Goal: Information Seeking & Learning: Check status

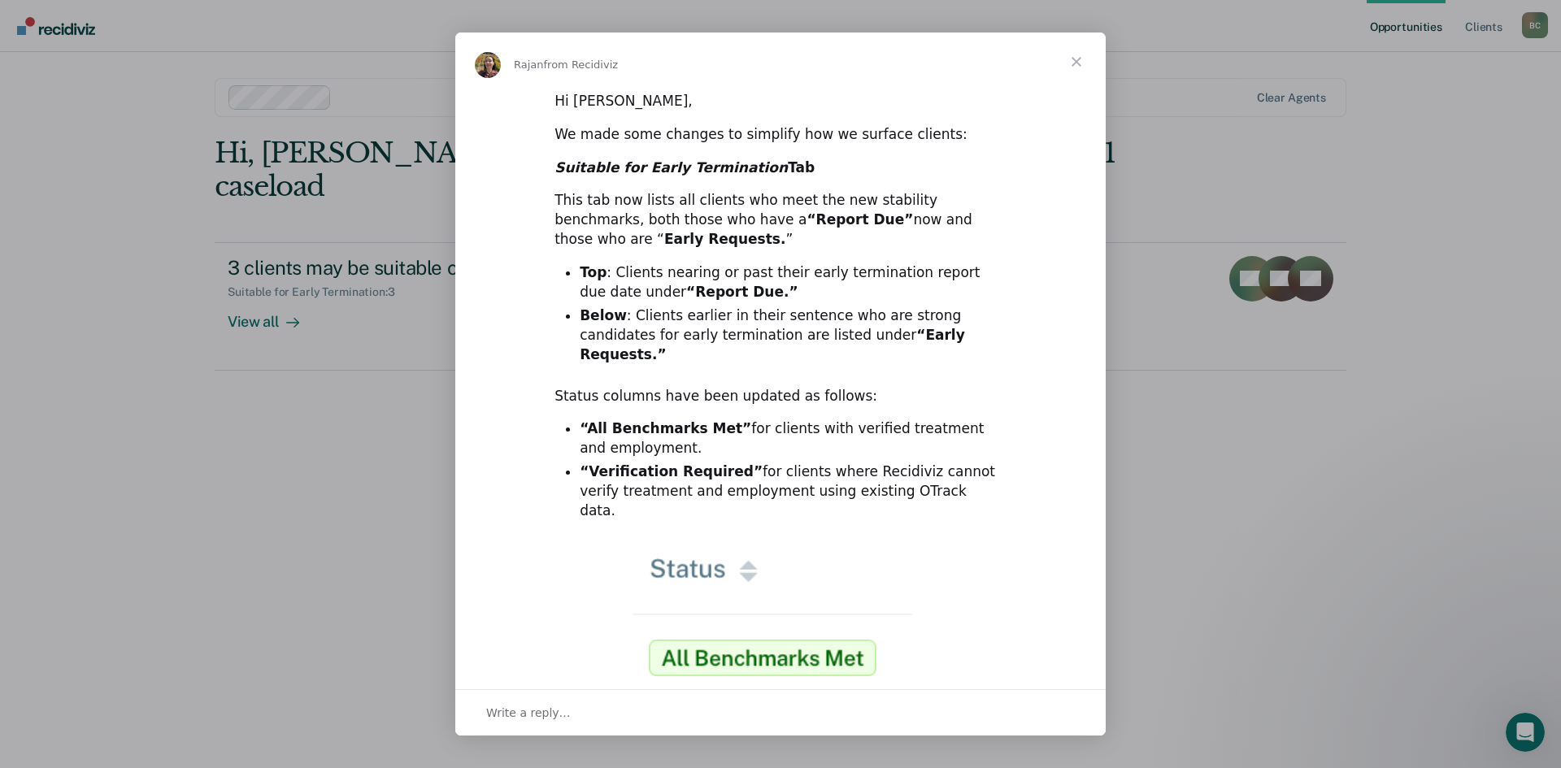
scroll to position [81, 0]
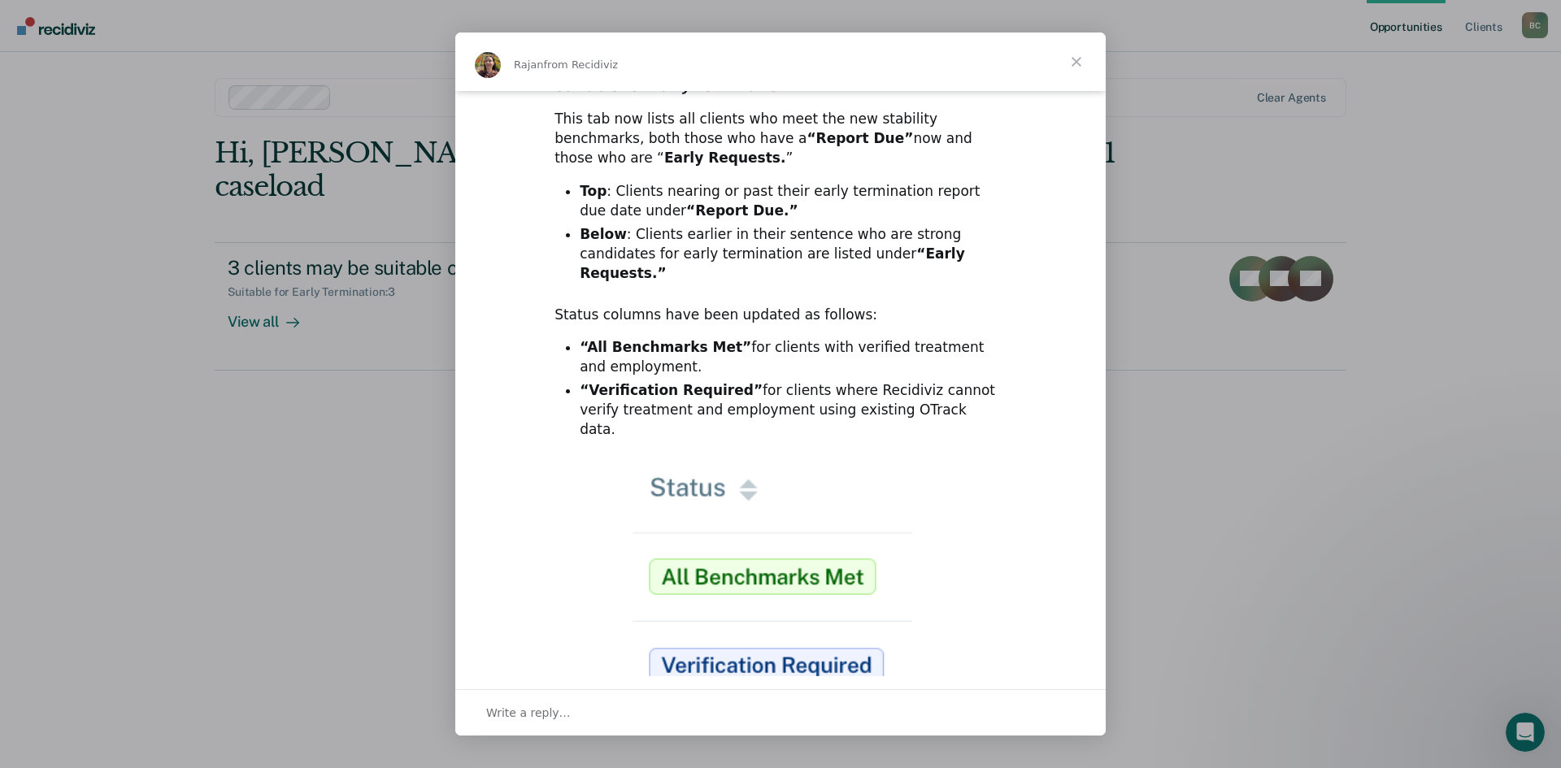
click at [1074, 60] on span "Close" at bounding box center [1076, 62] width 59 height 59
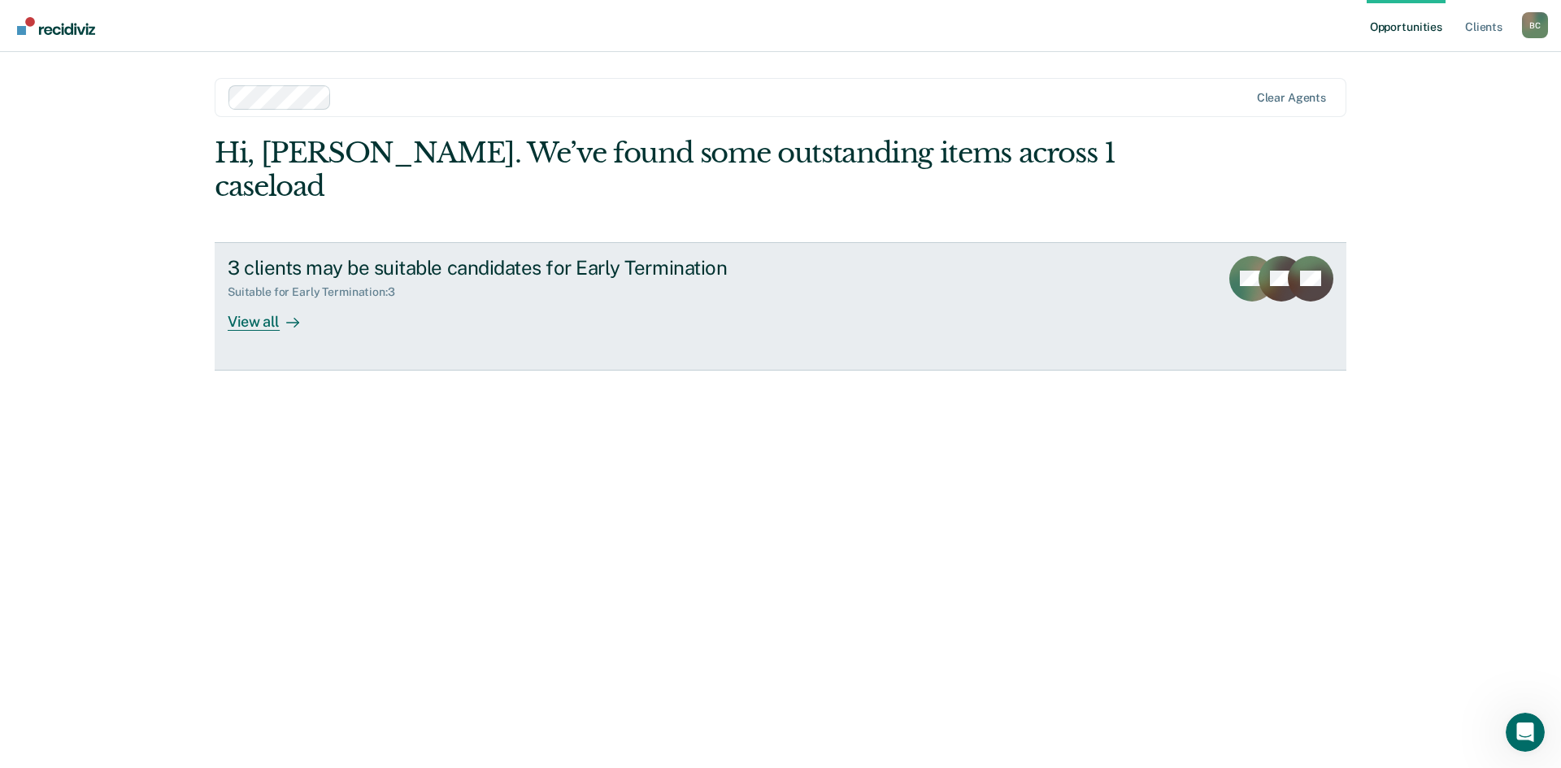
click at [268, 299] on div "View all" at bounding box center [273, 315] width 91 height 32
